Goal: Find specific page/section: Find specific page/section

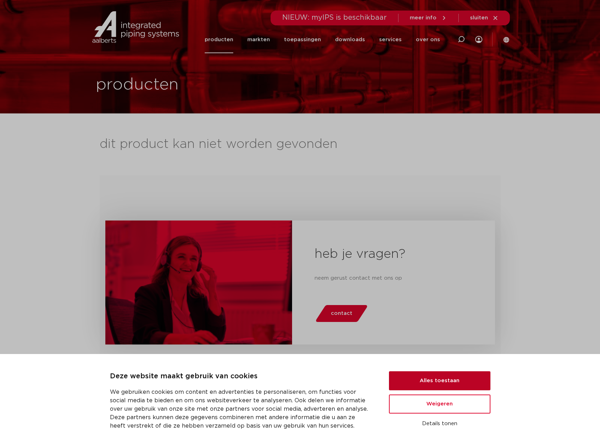
click at [434, 380] on button "Alles toestaan" at bounding box center [439, 380] width 101 height 19
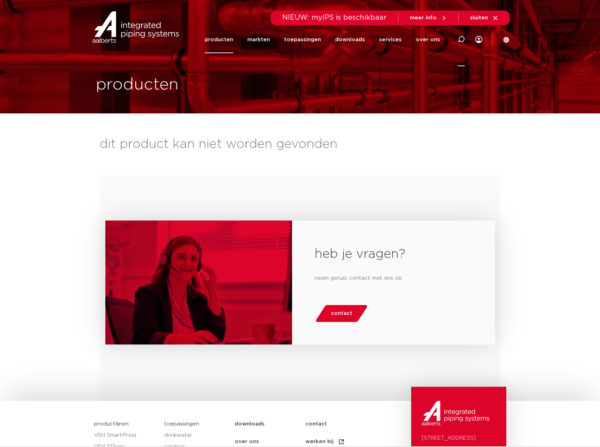
click at [462, 42] on icon at bounding box center [461, 39] width 8 height 8
paste input "3026375"
type input "3026375"
click button "Zoeken" at bounding box center [0, 0] width 0 height 0
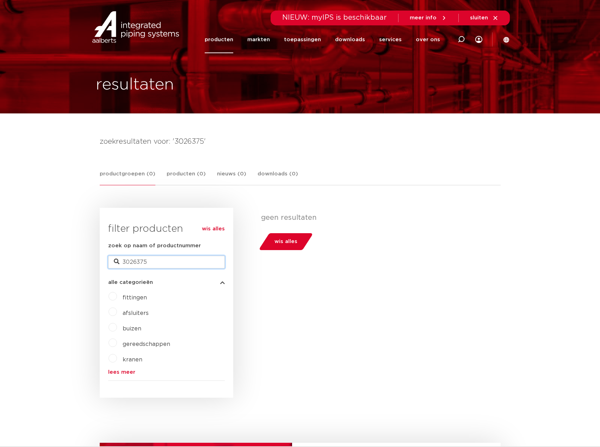
click at [145, 266] on input "3026375" at bounding box center [166, 262] width 117 height 13
type input "wasmachinekraan"
click at [171, 259] on input "wasmachinekraan" at bounding box center [166, 262] width 117 height 13
paste input "9211207"
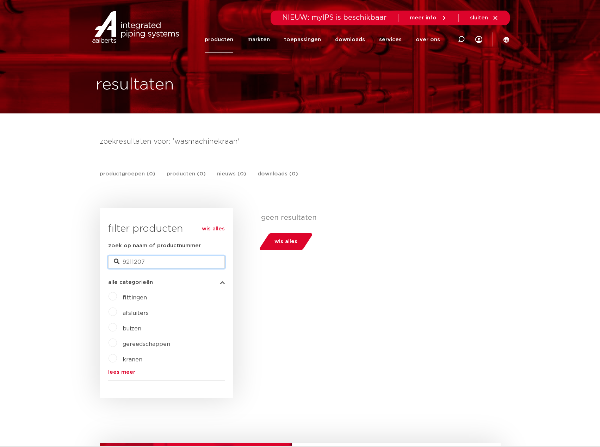
type input "9211207"
click at [138, 362] on span "kranen" at bounding box center [133, 360] width 20 height 6
click at [161, 261] on input "9211207" at bounding box center [166, 262] width 117 height 13
click at [82, 251] on body "Zoeken NIEUW: myIPS is beschikbaar meer info sluiten producten markten toepassi…" at bounding box center [300, 404] width 600 height 809
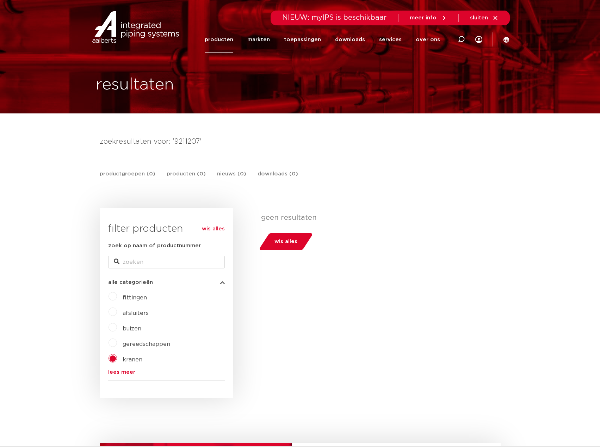
click at [133, 359] on span "kranen" at bounding box center [133, 360] width 20 height 6
click at [130, 363] on span "kranen" at bounding box center [133, 360] width 20 height 6
click at [158, 259] on input "9211207" at bounding box center [166, 262] width 117 height 13
type input "tap"
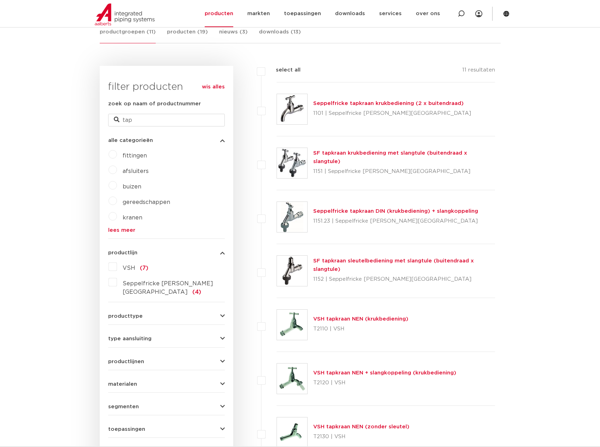
scroll to position [141, 0]
